Goal: Task Accomplishment & Management: Manage account settings

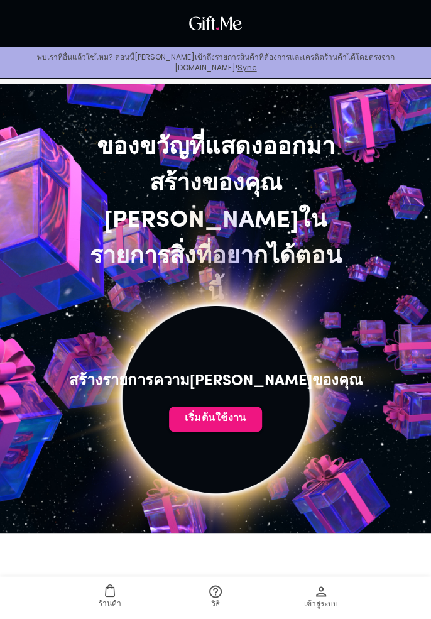
click at [229, 421] on font "เริ่มต้นใช้งาน" at bounding box center [216, 418] width 62 height 10
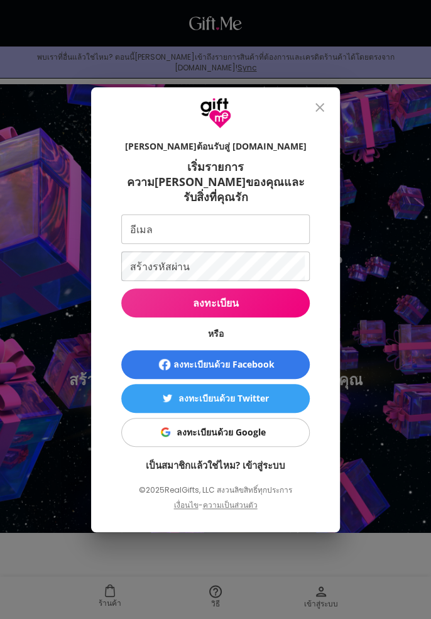
click at [275, 426] on span "ลงทะเบียนด้วย Google" at bounding box center [213, 432] width 173 height 14
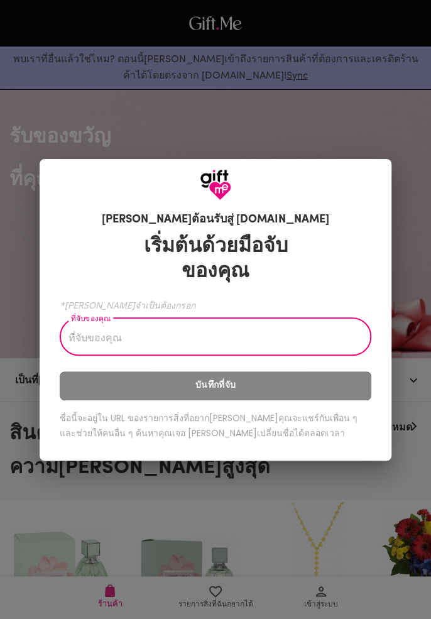
click at [282, 339] on input "ที่จับของคุณ" at bounding box center [209, 337] width 298 height 35
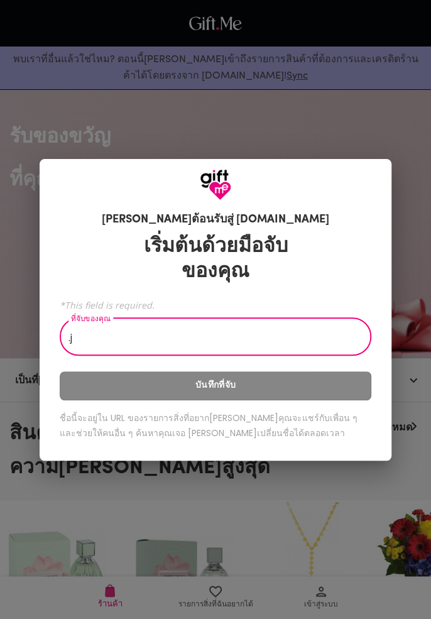
type input "."
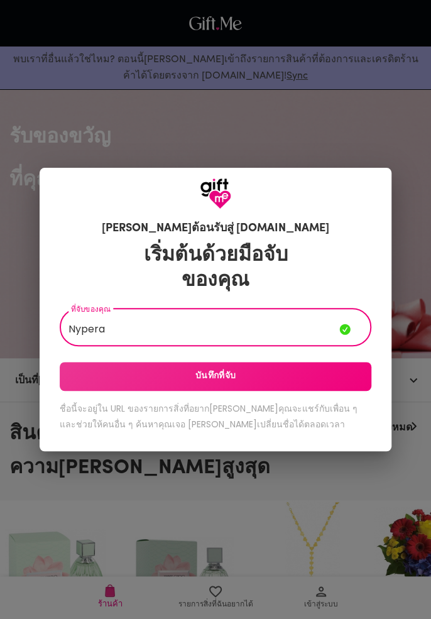
type input "Nypera"
click at [165, 374] on span "บันทึกที่จับ" at bounding box center [216, 376] width 312 height 14
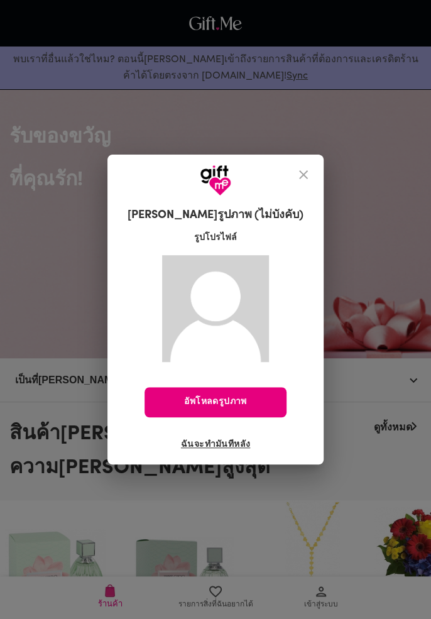
click at [296, 174] on icon "ปิด" at bounding box center [303, 174] width 15 height 15
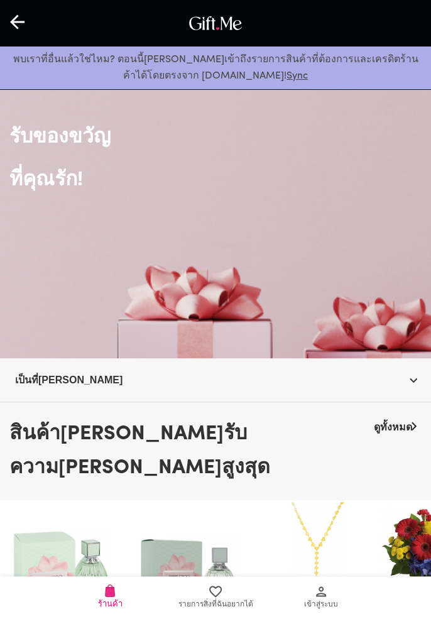
click at [400, 378] on span "เป็นที่[PERSON_NAME]" at bounding box center [215, 380] width 401 height 16
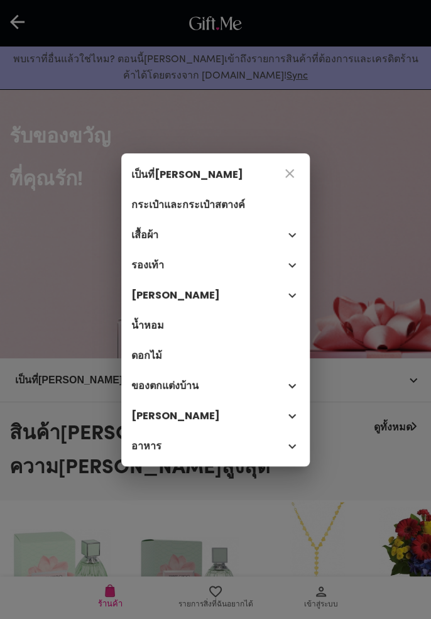
click at [283, 164] on button "ปิด" at bounding box center [290, 173] width 30 height 30
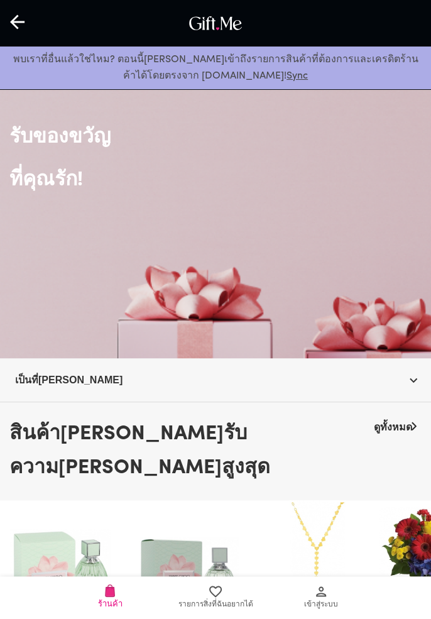
click at [301, 160] on div "รับของขวัญ ที่คุณรัก!" at bounding box center [215, 140] width 412 height 117
click at [24, 23] on icon at bounding box center [18, 22] width 16 height 16
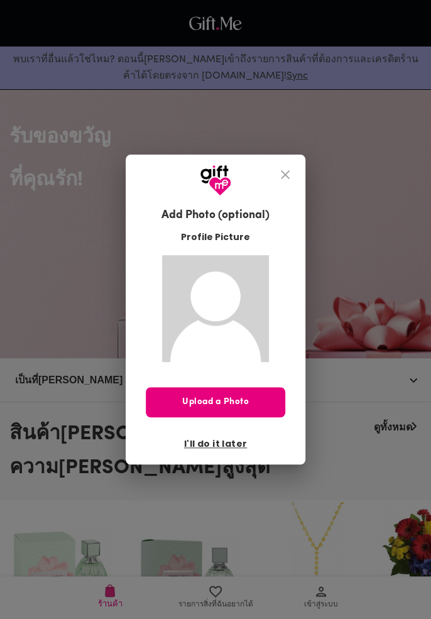
click at [278, 172] on icon "close" at bounding box center [285, 174] width 15 height 15
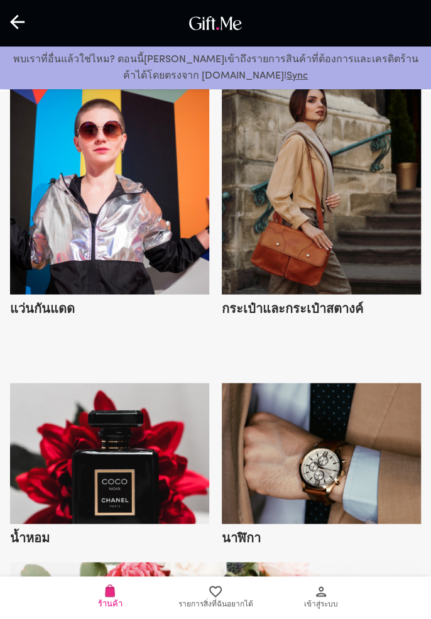
scroll to position [629, 0]
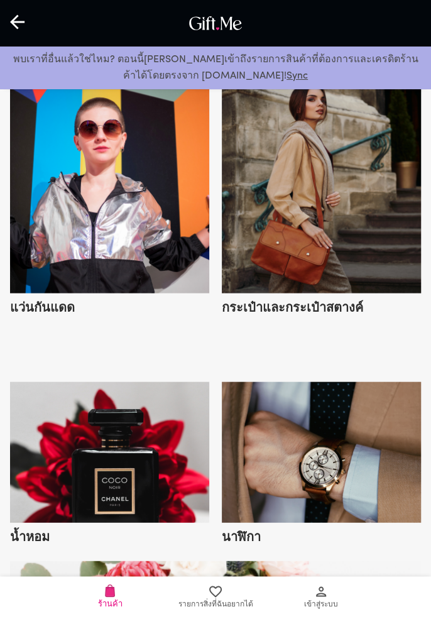
click at [219, 618] on link "รายการสิ่งที่ฉันอยากได้" at bounding box center [216, 597] width 106 height 43
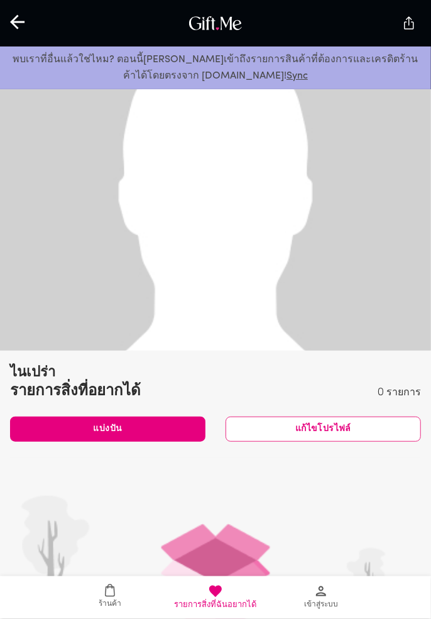
click at [23, 11] on div at bounding box center [18, 23] width 36 height 39
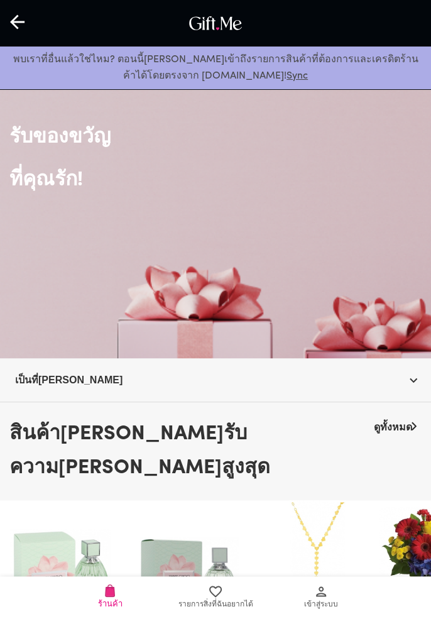
click at [358, 217] on div "รับของขวัญ ที่คุณรัก!" at bounding box center [215, 220] width 431 height 276
click at [360, 207] on div "รับของขวัญ ที่คุณรัก!" at bounding box center [215, 220] width 431 height 276
click at [413, 379] on icon "button" at bounding box center [413, 380] width 15 height 15
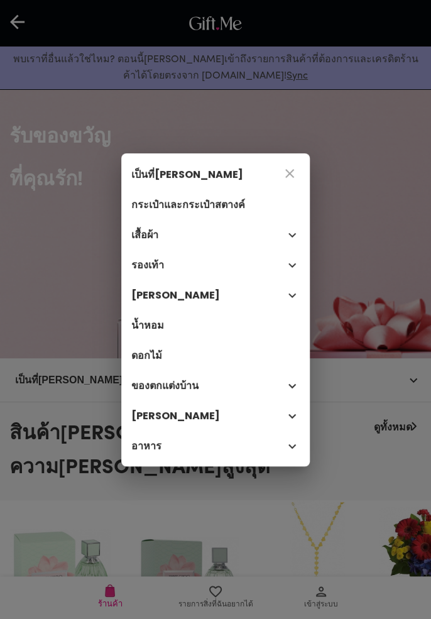
click at [380, 280] on div "เป็นที่[PERSON_NAME] กระเป๋าและกระเป๋าสตางค์ เสื้อผ้า รองเท้า [PERSON_NAME] น้ำ…" at bounding box center [215, 309] width 431 height 619
